Goal: Information Seeking & Learning: Learn about a topic

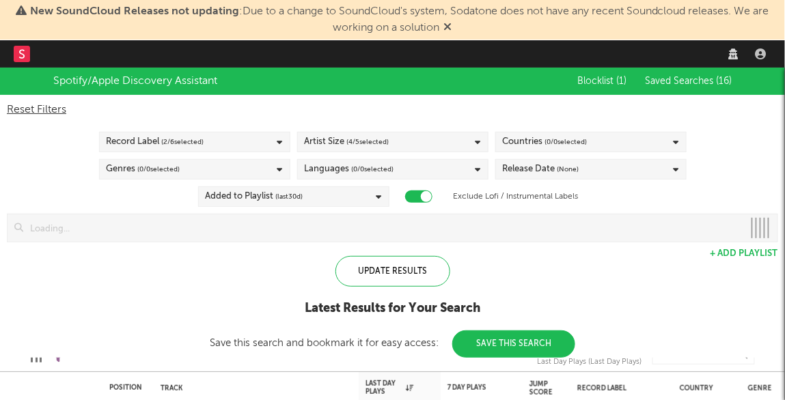
checkbox input "true"
select select "recorded_music"
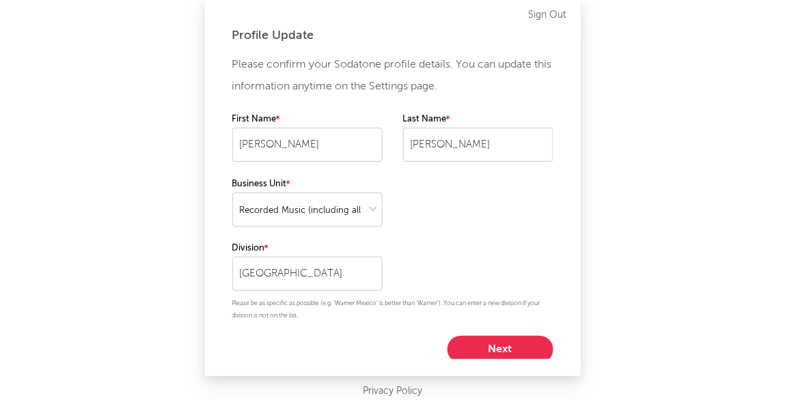
click at [509, 354] on button "Next" at bounding box center [501, 349] width 106 height 27
select select "other"
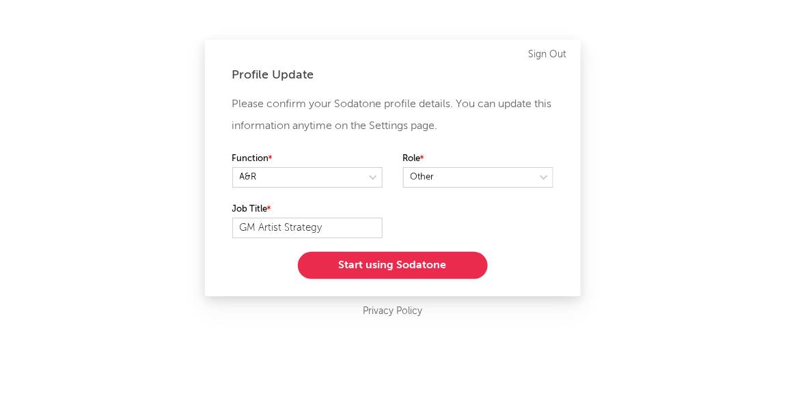
click at [387, 274] on button "Start using Sodatone" at bounding box center [393, 265] width 190 height 27
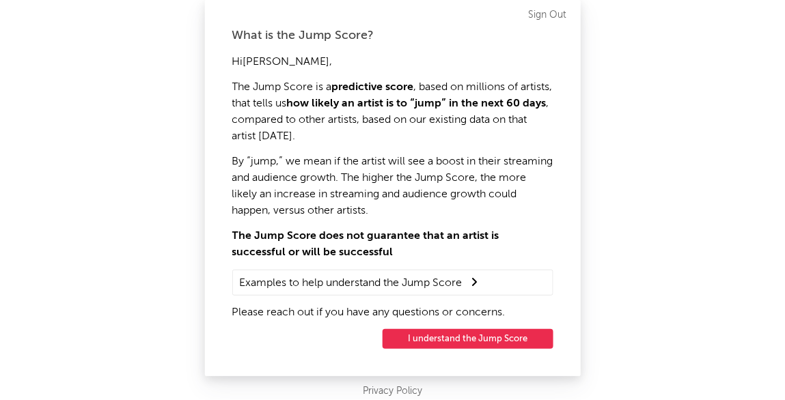
click at [463, 344] on button "I understand the Jump Score" at bounding box center [468, 339] width 171 height 21
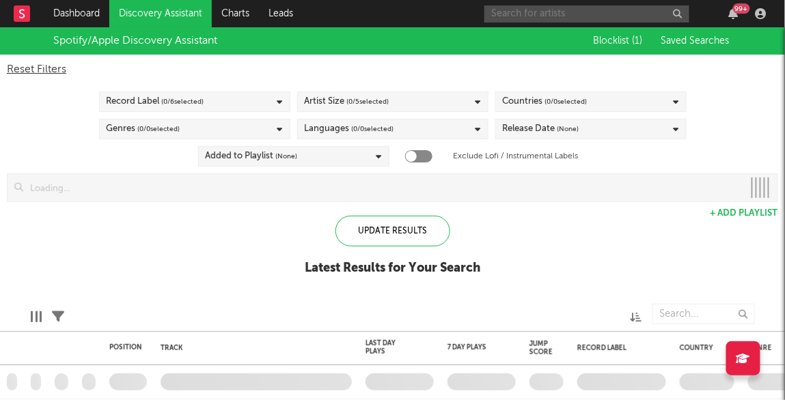
click at [527, 12] on div "Dashboard Discovery Assistant Charts Leads 99 + Notifications Settings Mark all…" at bounding box center [392, 200] width 785 height 400
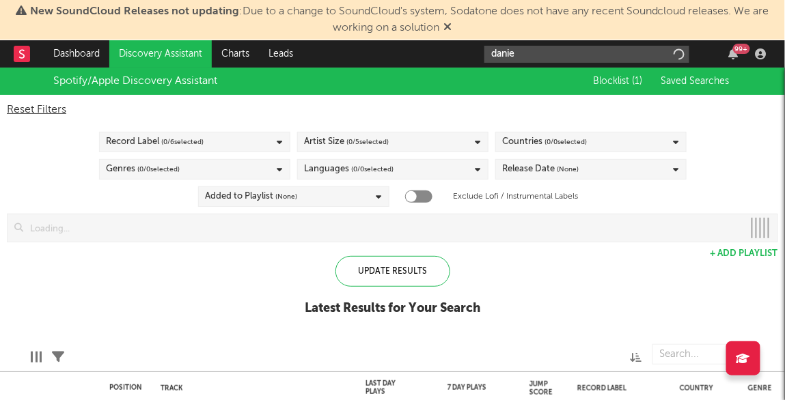
type input "[PERSON_NAME]"
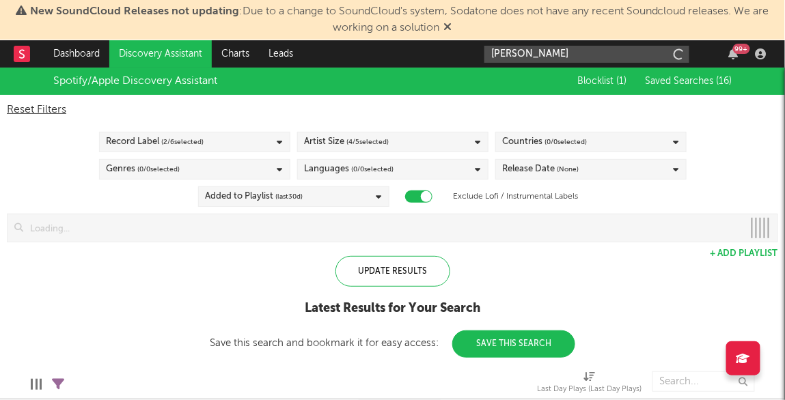
checkbox input "true"
click at [570, 55] on input "[PERSON_NAME], me estás" at bounding box center [587, 54] width 205 height 17
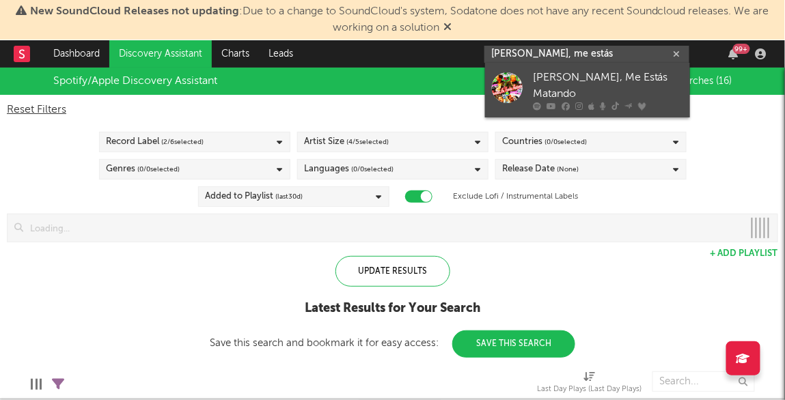
type input "[PERSON_NAME], me estás"
click at [515, 82] on div at bounding box center [507, 87] width 31 height 31
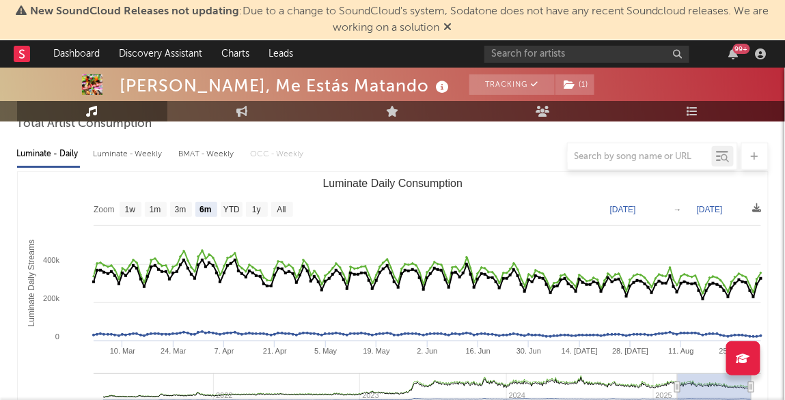
scroll to position [146, 0]
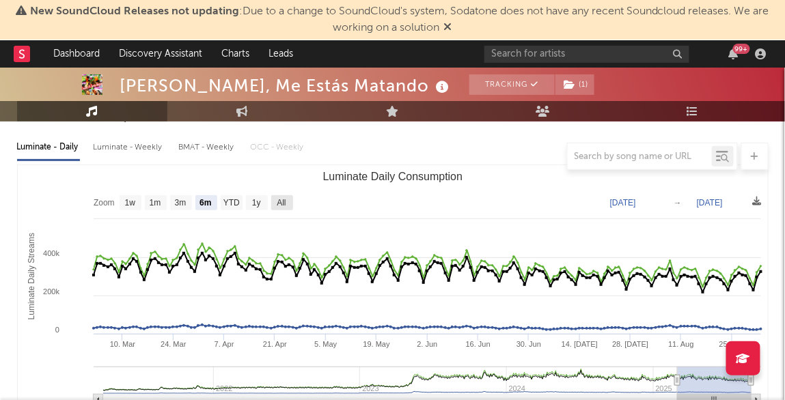
click at [286, 200] on text "All" at bounding box center [281, 204] width 9 height 10
select select "All"
type input "[DATE]"
